Goal: Task Accomplishment & Management: Complete application form

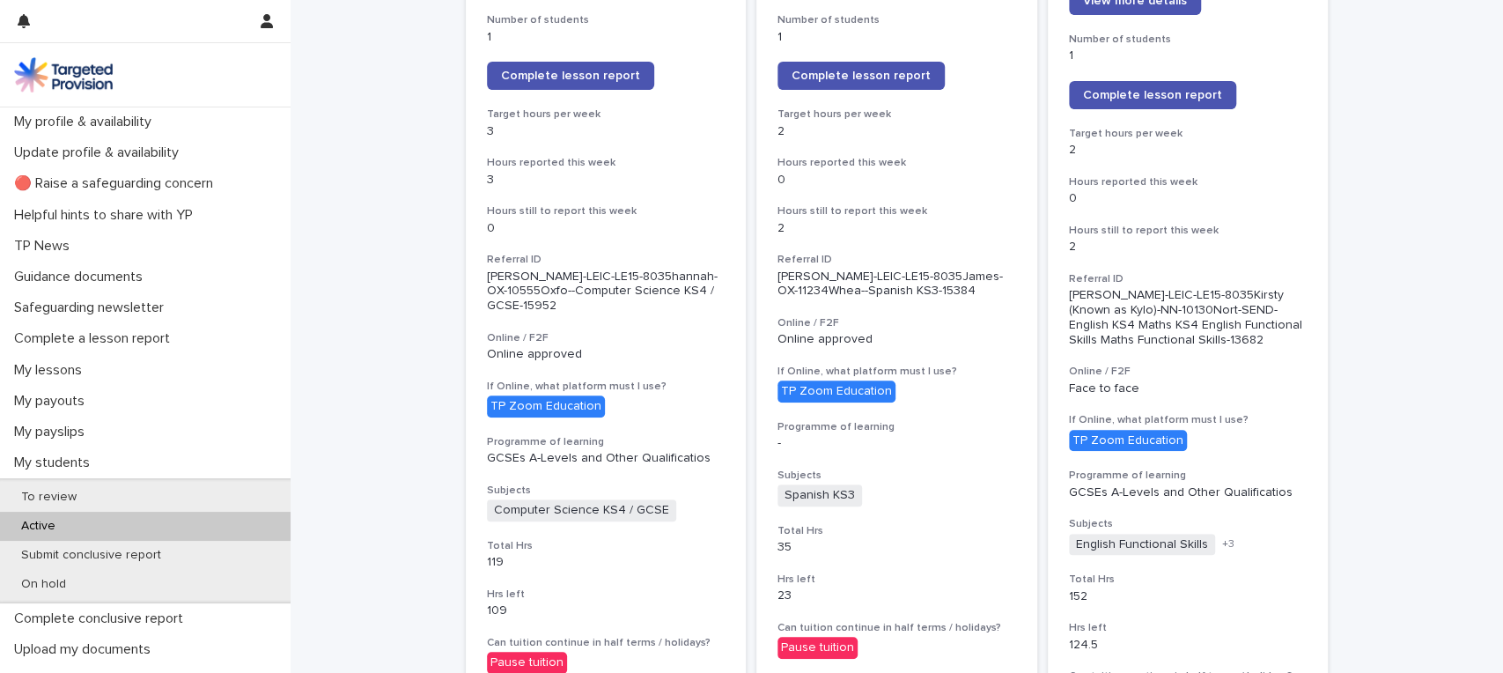
scroll to position [234, 0]
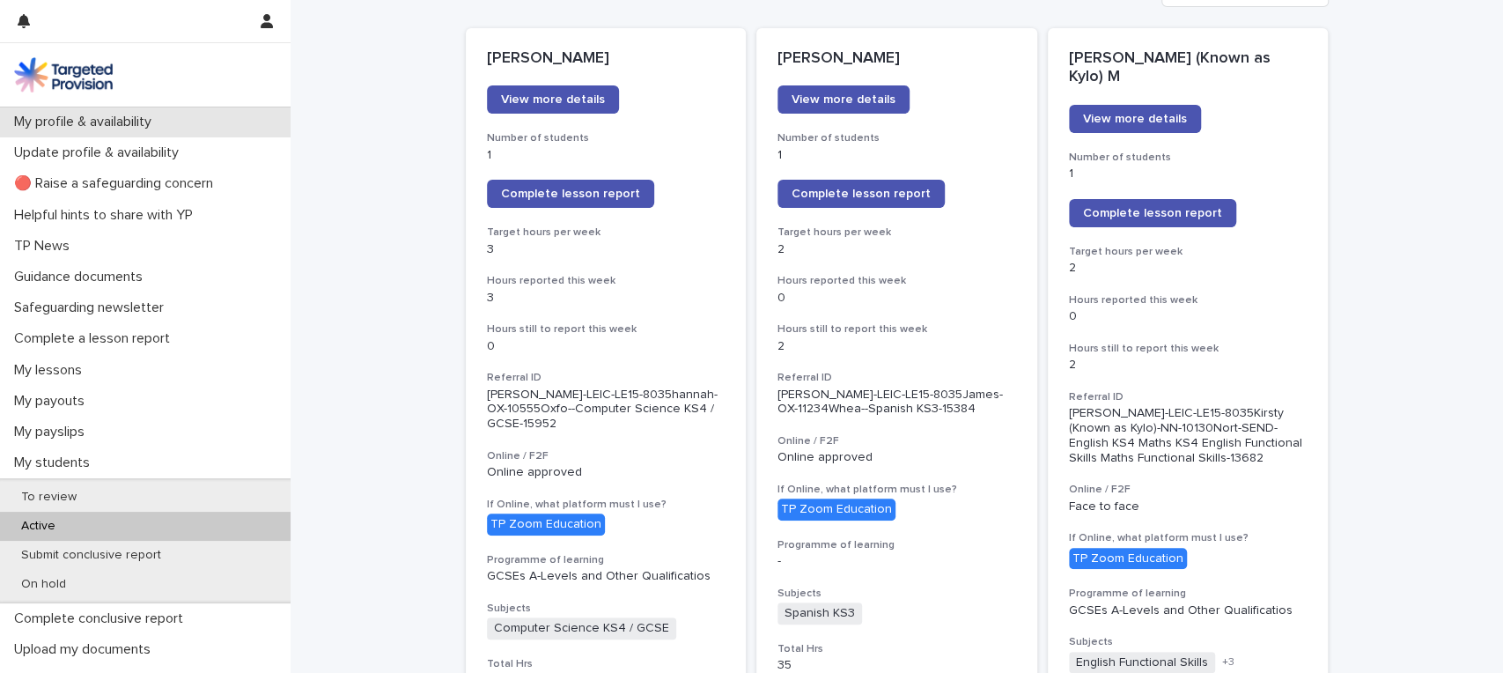
click at [85, 115] on p "My profile & availability" at bounding box center [86, 122] width 158 height 17
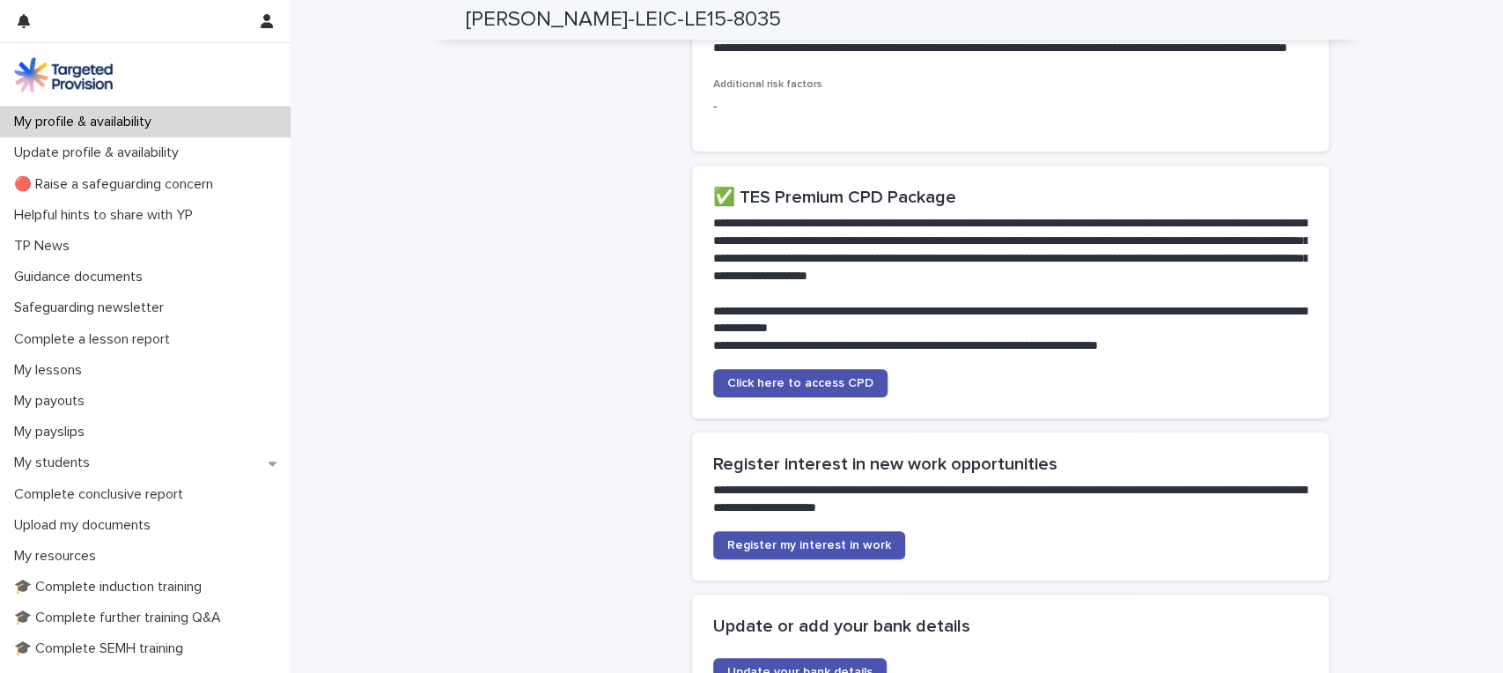
scroll to position [4787, 0]
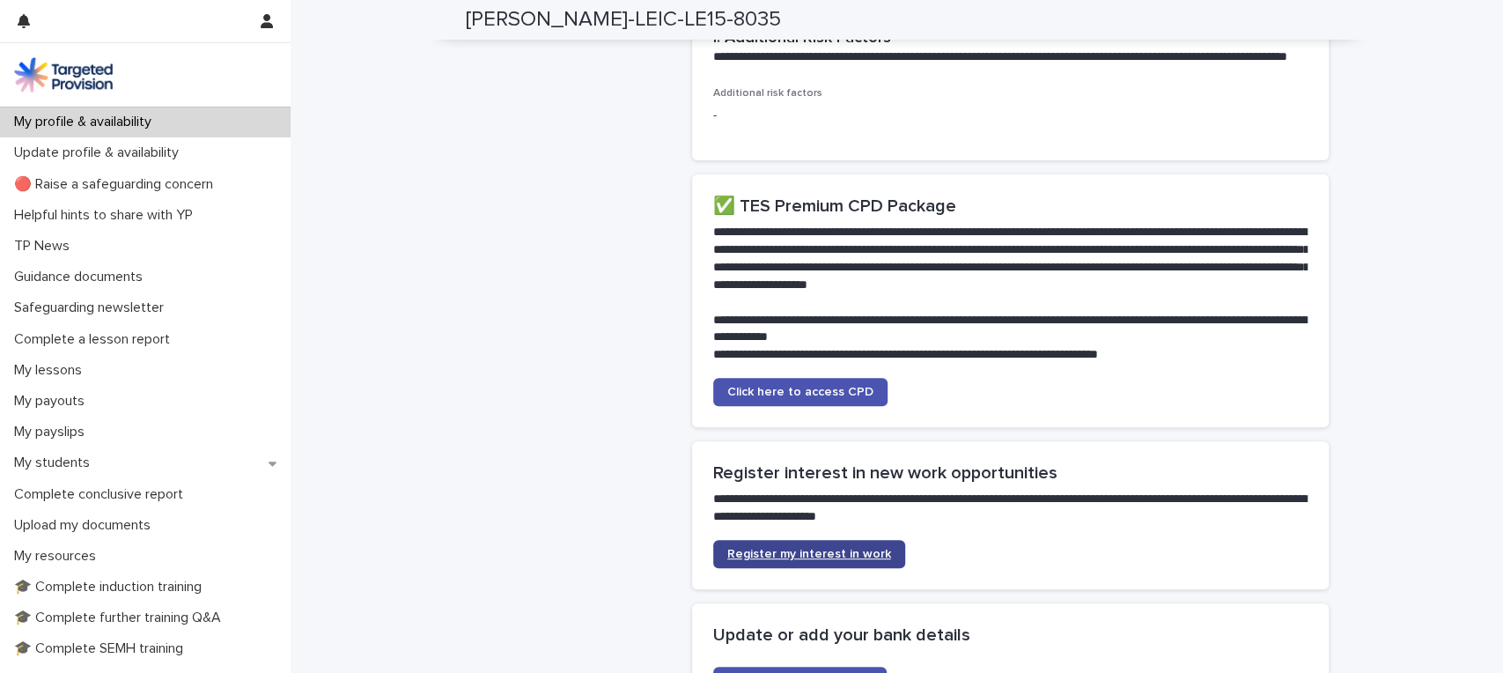
click at [792, 548] on span "Register my interest in work" at bounding box center [809, 554] width 164 height 12
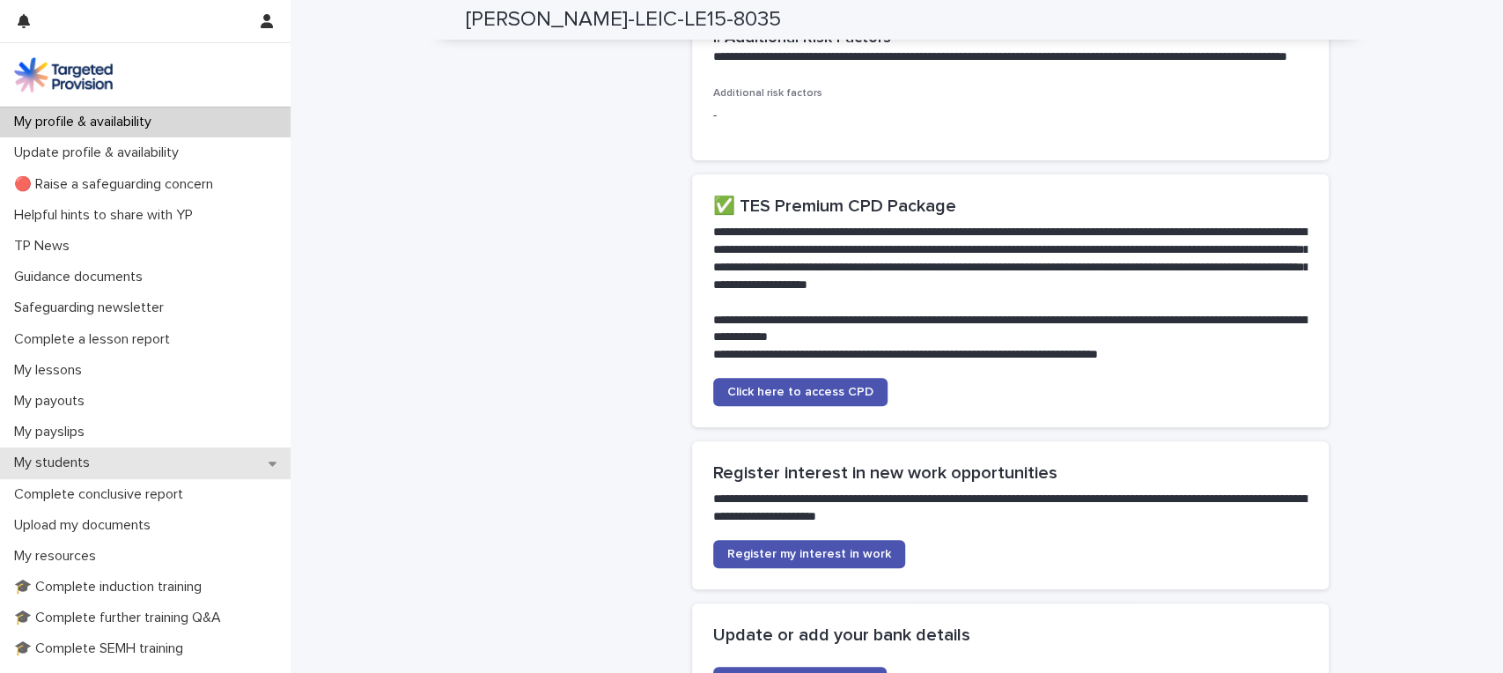
click at [71, 455] on p "My students" at bounding box center [55, 462] width 97 height 17
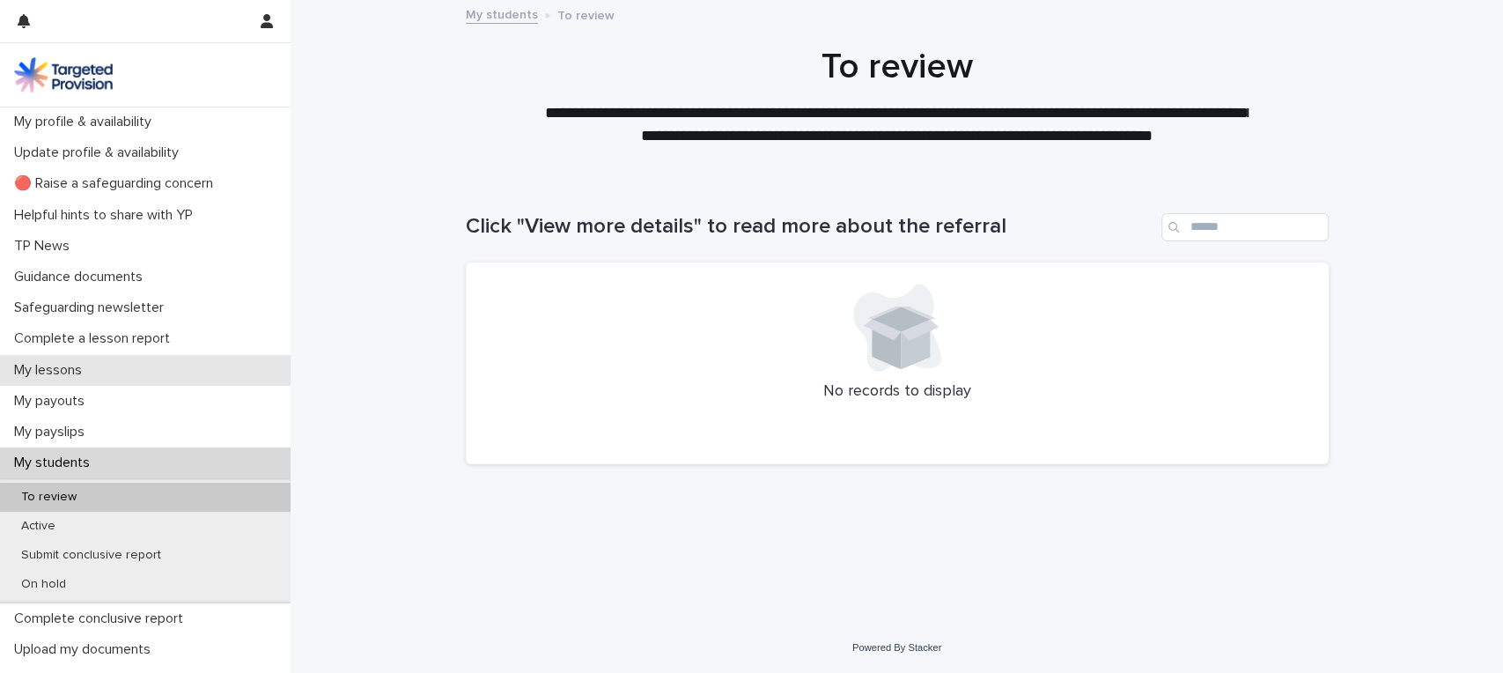
click at [77, 370] on p "My lessons" at bounding box center [51, 370] width 89 height 17
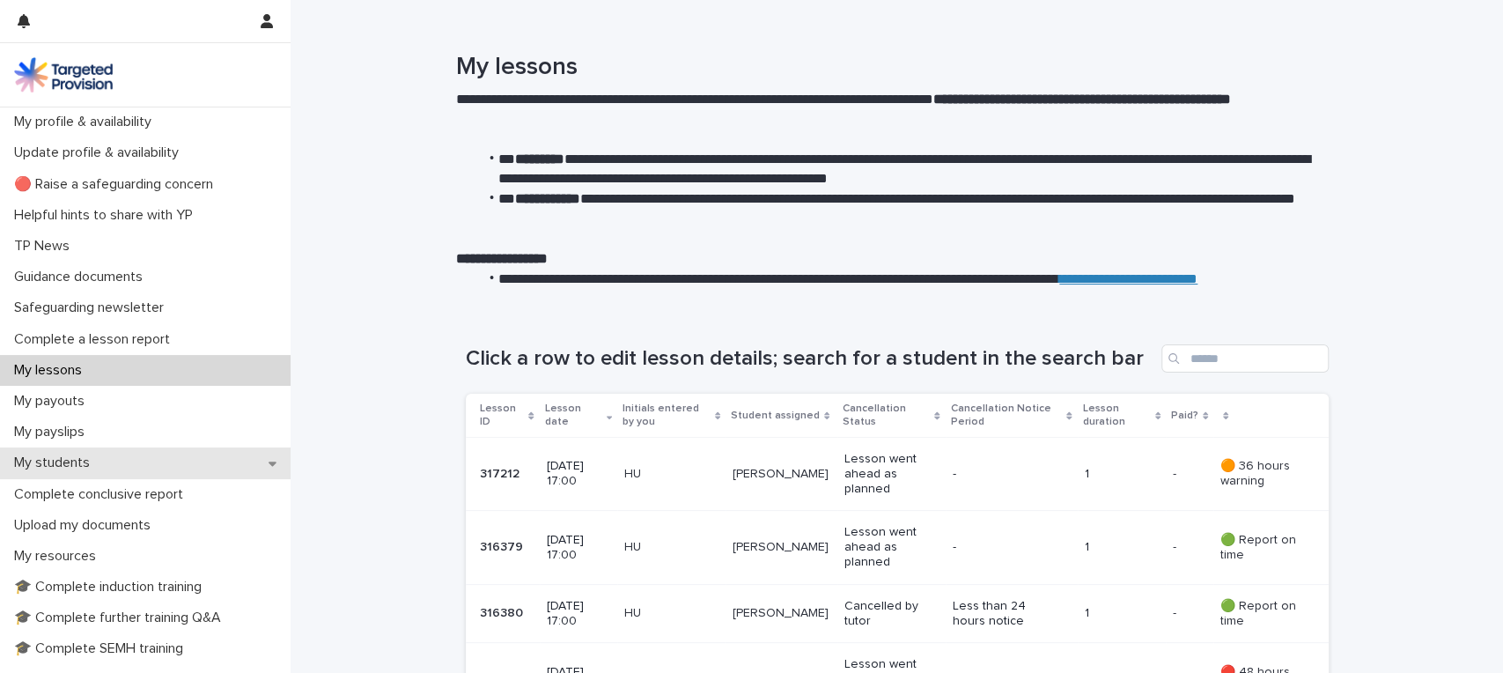
click at [56, 464] on p "My students" at bounding box center [55, 462] width 97 height 17
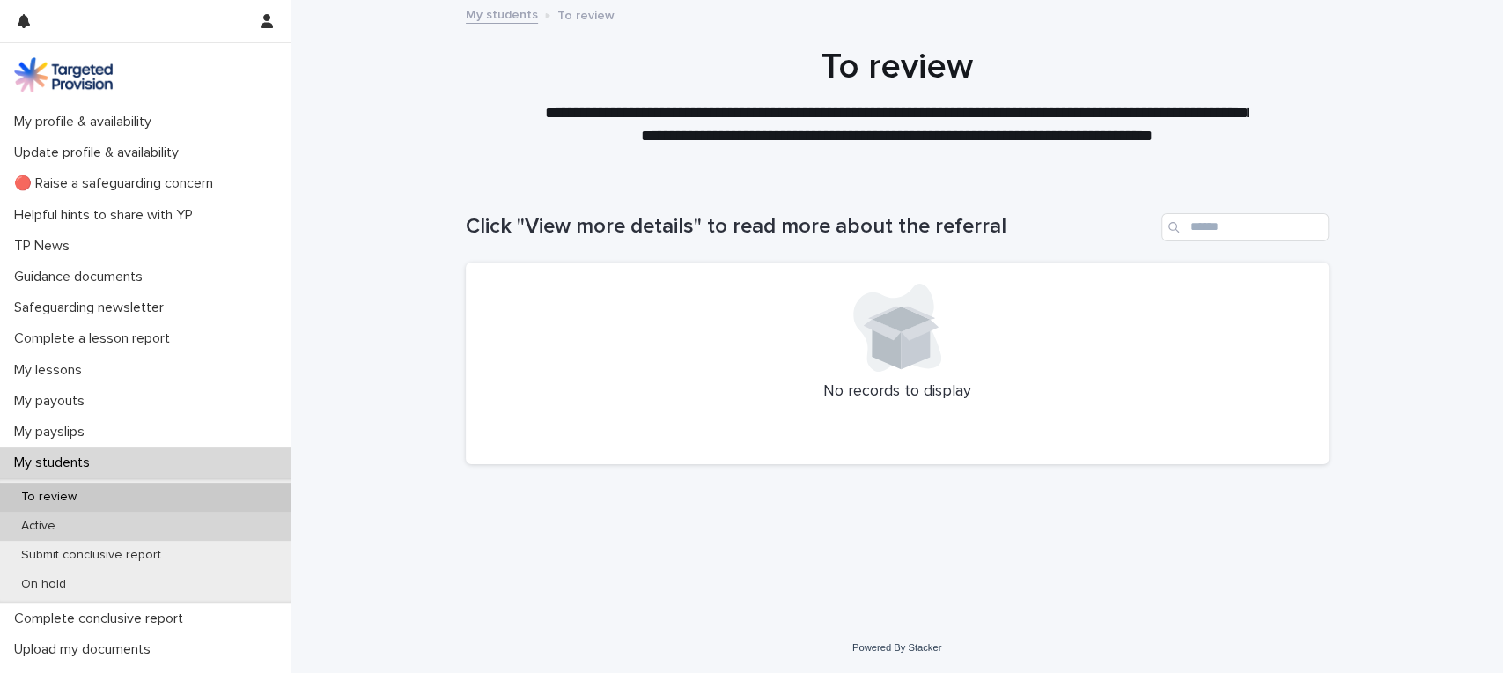
click at [46, 522] on p "Active" at bounding box center [38, 526] width 63 height 15
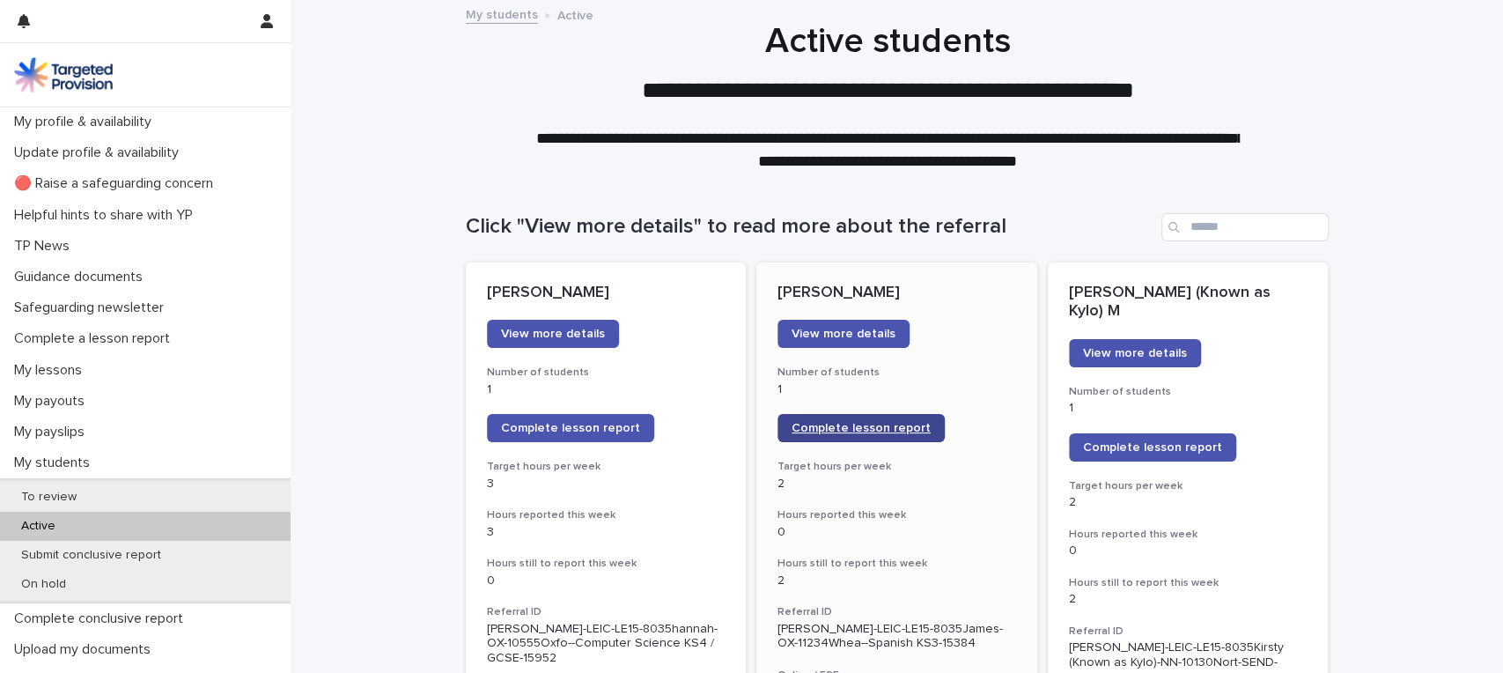
click at [854, 428] on span "Complete lesson report" at bounding box center [861, 428] width 139 height 12
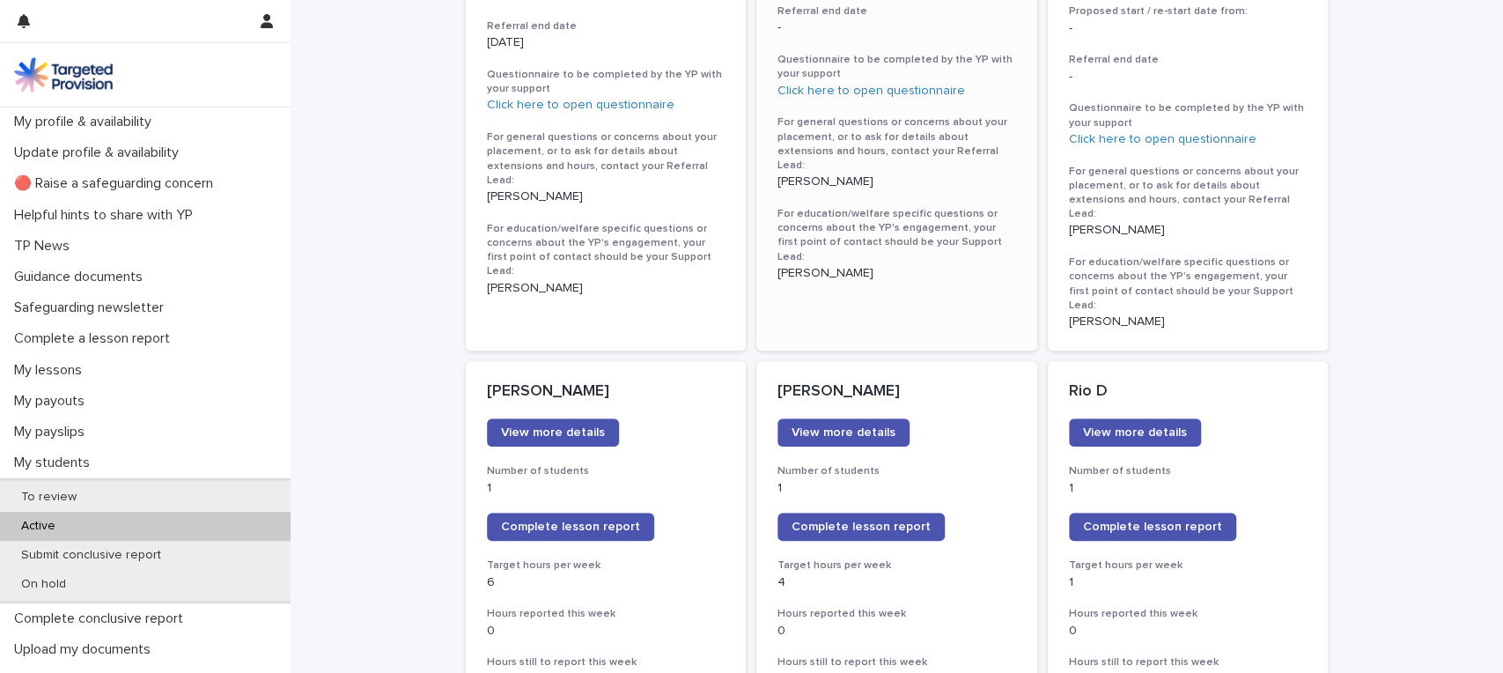
scroll to position [1409, 0]
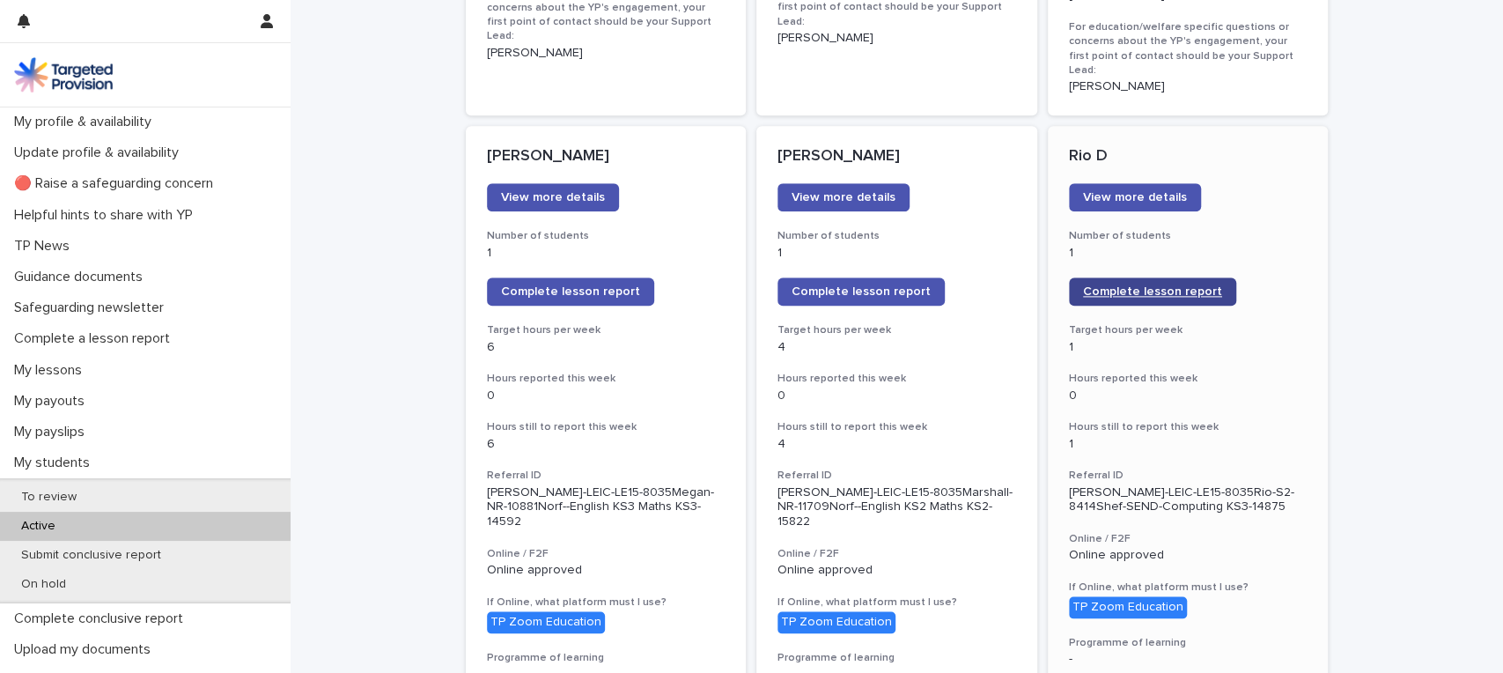
click at [1148, 285] on span "Complete lesson report" at bounding box center [1152, 291] width 139 height 12
